Goal: Find specific page/section: Find specific page/section

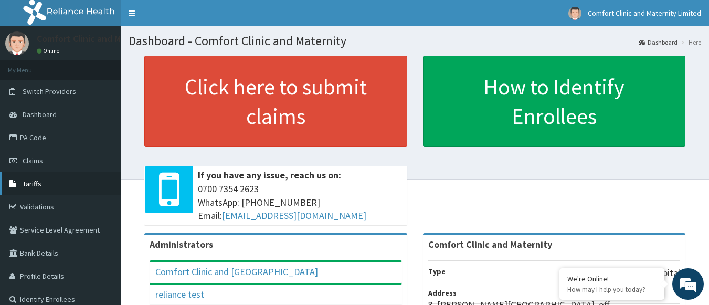
click at [27, 183] on span "Tariffs" at bounding box center [32, 183] width 19 height 9
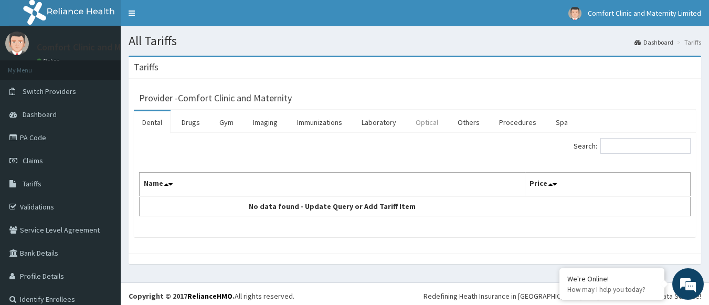
click at [425, 127] on link "Optical" at bounding box center [426, 122] width 39 height 22
click at [386, 129] on link "Laboratory" at bounding box center [378, 122] width 51 height 22
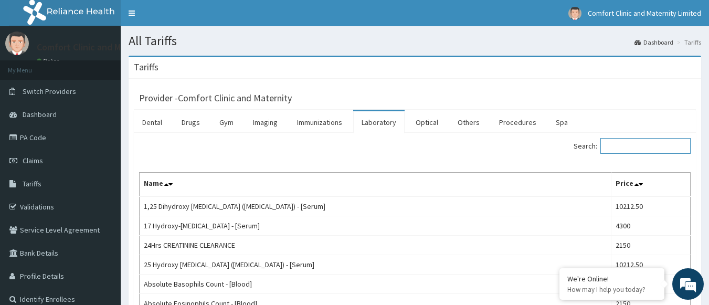
click at [635, 152] on input "Search:" at bounding box center [646, 146] width 90 height 16
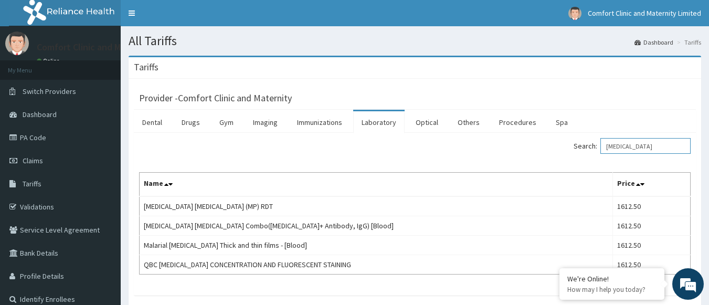
type input "[MEDICAL_DATA]"
